Goal: Register for event/course

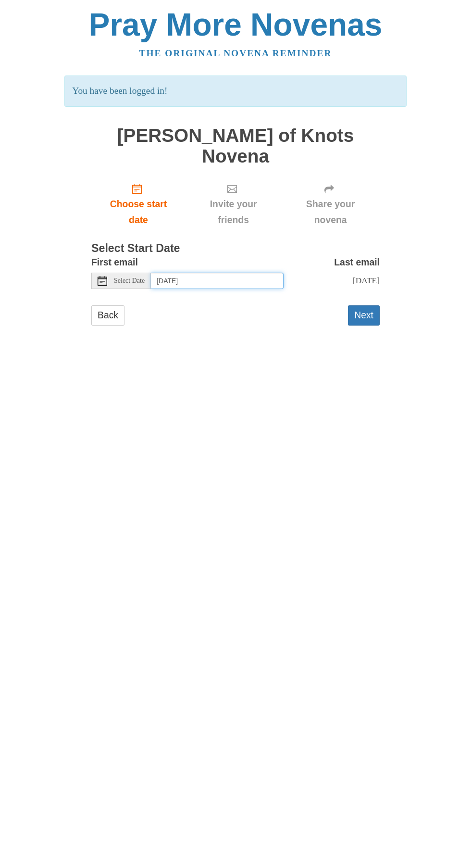
click at [216, 273] on input "[DATE]" at bounding box center [217, 281] width 133 height 16
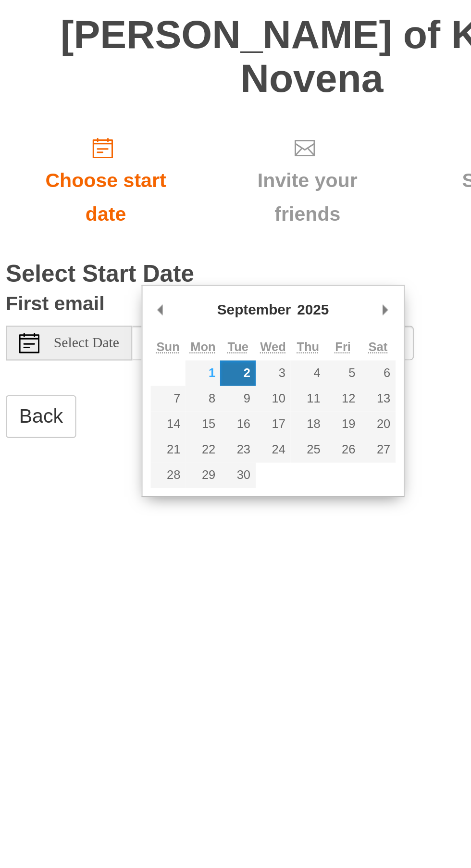
click at [249, 242] on h3 "Select Start Date" at bounding box center [235, 248] width 288 height 12
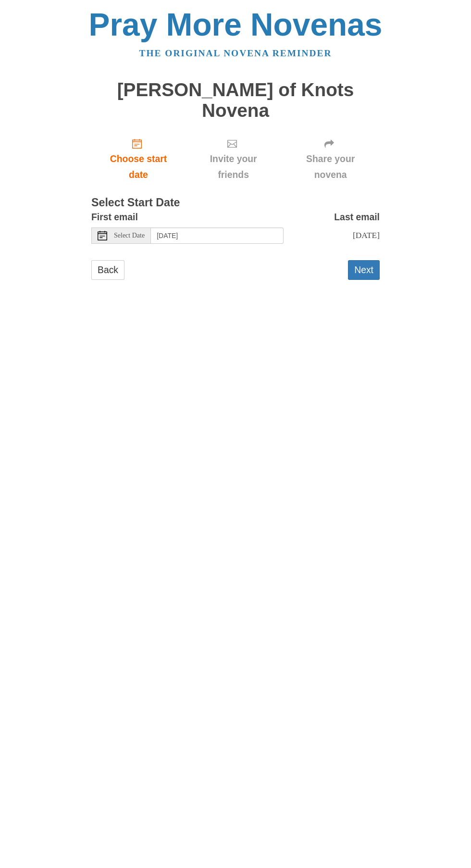
click at [377, 260] on button "Next" at bounding box center [364, 270] width 32 height 20
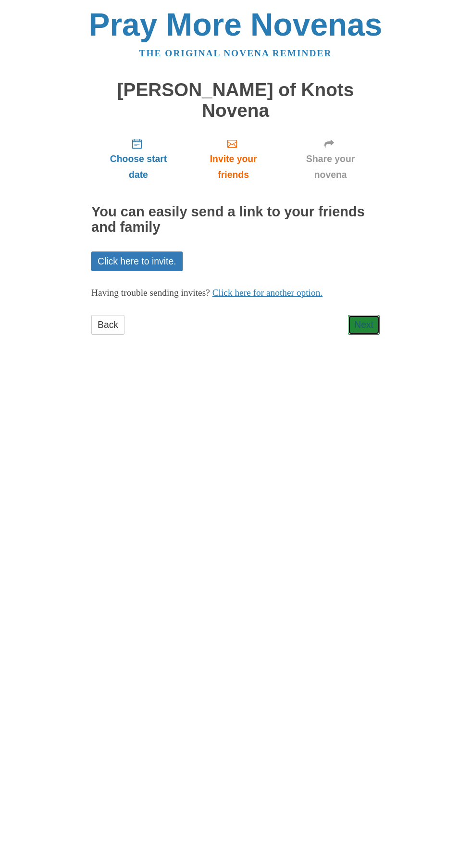
click at [373, 315] on link "Next" at bounding box center [364, 325] width 32 height 20
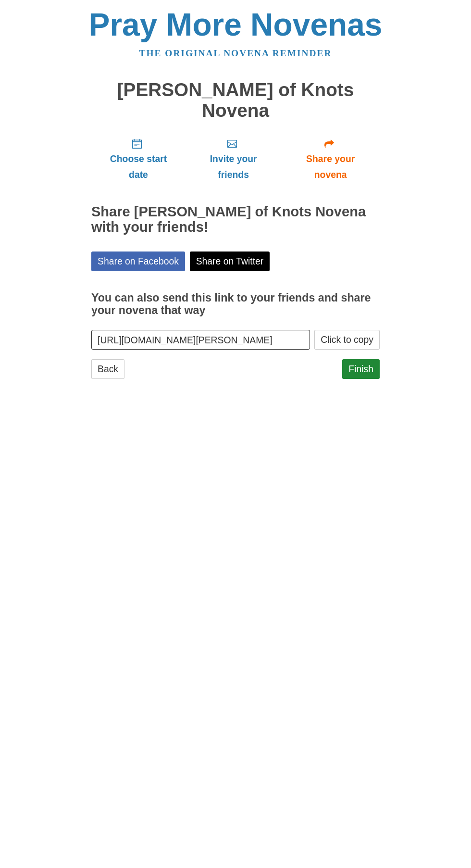
click at [384, 407] on html "Pray More Novenas The original novena reminder Mary Undoer of Knots Novena Choo…" at bounding box center [235, 203] width 471 height 407
click at [93, 359] on link "Back" at bounding box center [107, 369] width 33 height 20
